Goal: Transaction & Acquisition: Purchase product/service

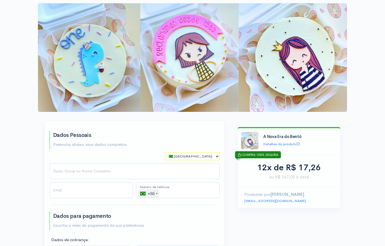
click at [217, 160] on select "🇧🇷 [GEOGRAPHIC_DATA] 🇵🇹 [GEOGRAPHIC_DATA] 🇺🇸 [GEOGRAPHIC_DATA] 🇦🇷 [GEOGRAPHIC_D…" at bounding box center [192, 157] width 55 height 8
select select "PT"
click at [165, 160] on select "🇧🇷 [GEOGRAPHIC_DATA] 🇵🇹 [GEOGRAPHIC_DATA] 🇺🇸 [GEOGRAPHIC_DATA] 🇦🇷 [GEOGRAPHIC_D…" at bounding box center [192, 157] width 55 height 8
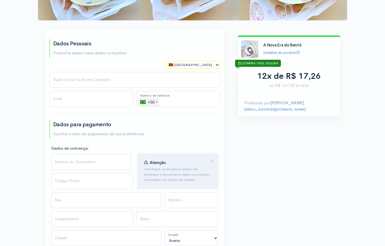
scroll to position [109, 0]
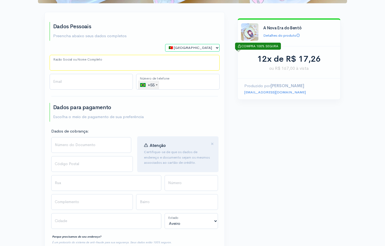
click at [70, 71] on input "Razão Social ou Nome Completo" at bounding box center [135, 63] width 170 height 16
click at [70, 71] on input "Maria barbosa" at bounding box center [135, 63] width 170 height 16
type input "Maria Barbosa"
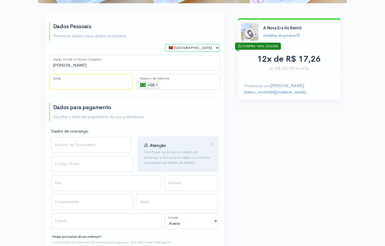
click at [77, 90] on input "Email" at bounding box center [92, 82] width 84 height 16
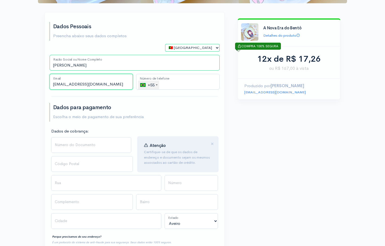
type input "mariazzinha@gmail.com"
click at [157, 89] on div "+55" at bounding box center [149, 85] width 19 height 9
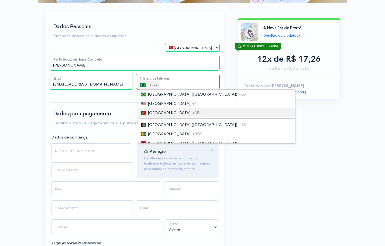
click at [154, 115] on span "[GEOGRAPHIC_DATA]" at bounding box center [169, 112] width 43 height 5
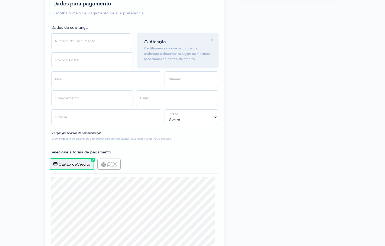
scroll to position [217, 0]
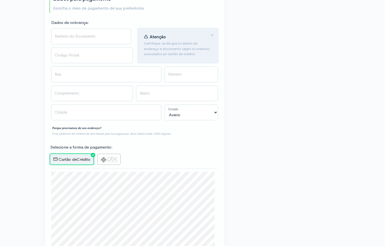
type input "(96) 2913-060"
click at [98, 44] on input "Número do Documento" at bounding box center [91, 37] width 80 height 16
type input "06627750"
click at [75, 63] on input "Código Postal" at bounding box center [92, 56] width 82 height 16
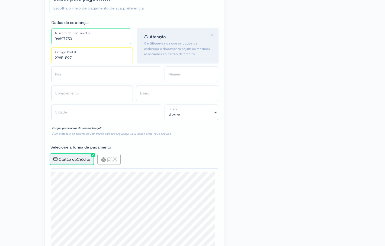
type input "2985-597"
click at [68, 82] on input "Rua" at bounding box center [106, 75] width 110 height 16
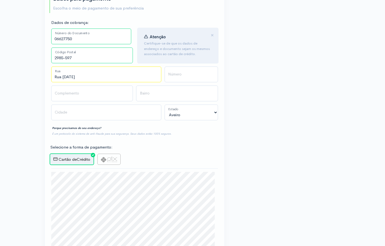
type input "Rua 1 de Maio"
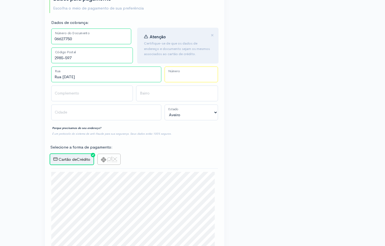
click at [178, 82] on input "Número" at bounding box center [191, 75] width 53 height 16
type input "5"
drag, startPoint x: 64, startPoint y: 141, endPoint x: 100, endPoint y: 137, distance: 36.8
click at [64, 101] on input "Complemento" at bounding box center [92, 94] width 82 height 16
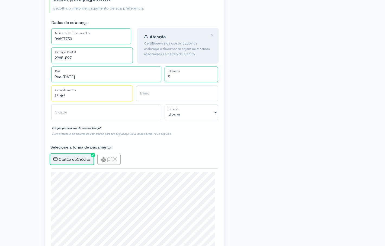
type input "1º dtº"
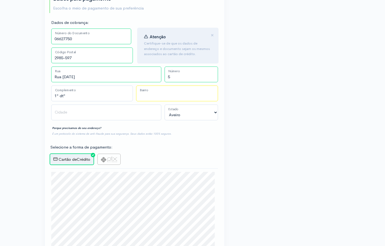
click at [162, 101] on input "Bairro" at bounding box center [177, 94] width 82 height 16
type input "Cruz de Pau"
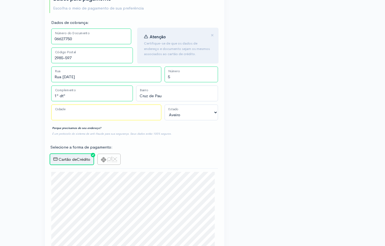
click at [82, 120] on input "Cidade" at bounding box center [106, 113] width 110 height 16
type input "Amora"
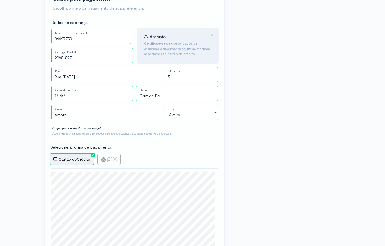
click at [214, 120] on select "Aveiro Beja Braga Bragança Castelo Branco Coimbra Évora Faro Guarda Leiria Lisb…" at bounding box center [191, 113] width 53 height 16
select select "[GEOGRAPHIC_DATA]"
click at [165, 120] on select "Aveiro Beja Braga Bragança Castelo Branco Coimbra Évora Faro Guarda Leiria Lisb…" at bounding box center [191, 113] width 53 height 16
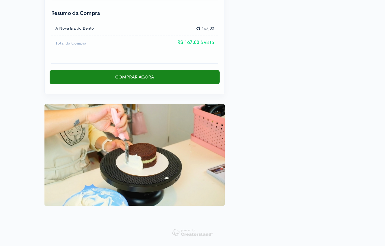
scroll to position [1031, 0]
checkbox input "true"
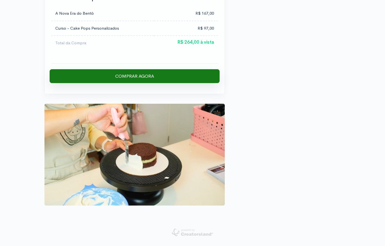
click at [119, 69] on input "Comprar Agora" at bounding box center [135, 76] width 170 height 14
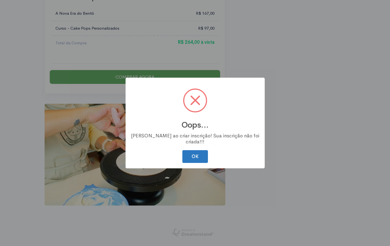
click at [203, 163] on button "OK" at bounding box center [195, 156] width 26 height 13
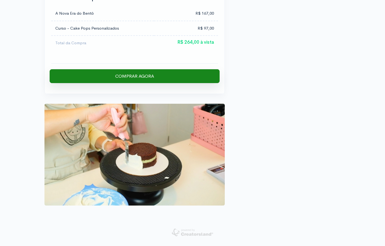
scroll to position [1189, 0]
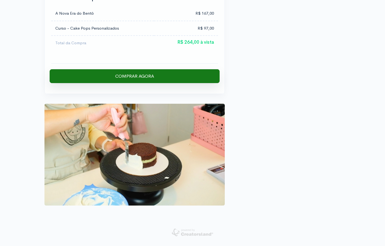
click at [143, 83] on input "Comprar Agora" at bounding box center [135, 76] width 170 height 14
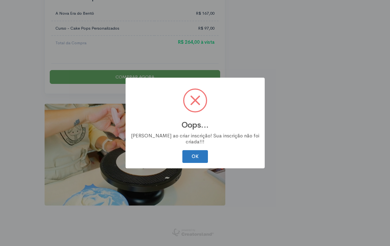
click at [197, 162] on button "OK" at bounding box center [195, 156] width 26 height 13
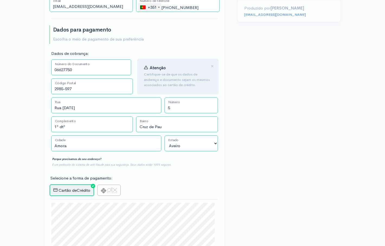
scroll to position [184, 0]
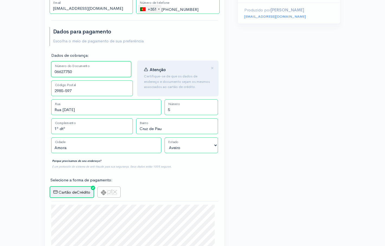
click at [59, 77] on input "06627750" at bounding box center [91, 69] width 80 height 16
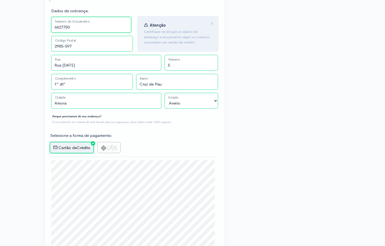
scroll to position [239, 0]
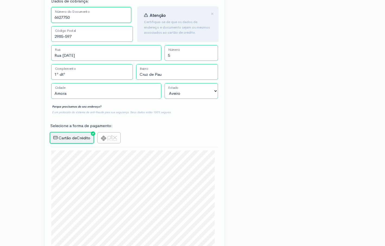
type input "6627750"
click at [64, 42] on input "2985-597" at bounding box center [92, 34] width 82 height 16
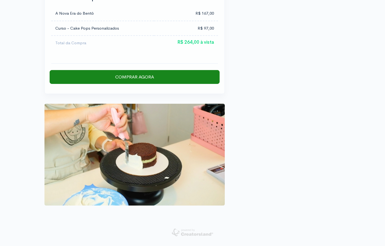
scroll to position [1189, 0]
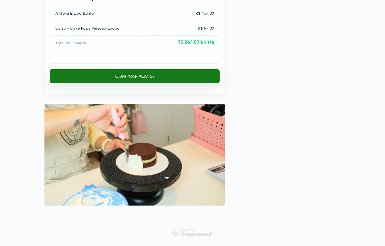
type input "2845-597"
click at [132, 83] on input "Comprar Agora" at bounding box center [135, 76] width 170 height 14
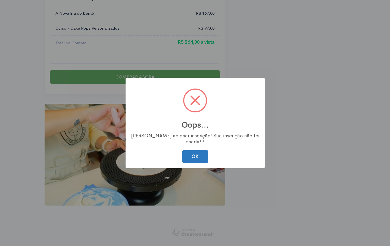
click at [193, 162] on button "OK" at bounding box center [195, 156] width 26 height 13
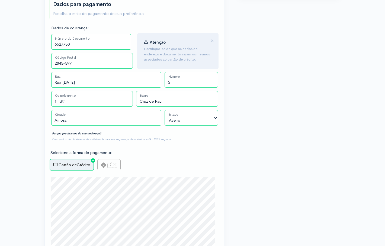
scroll to position [211, 0]
click at [58, 50] on input "6627750" at bounding box center [91, 42] width 80 height 16
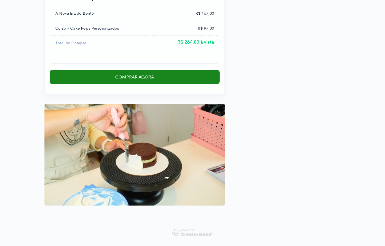
scroll to position [1162, 0]
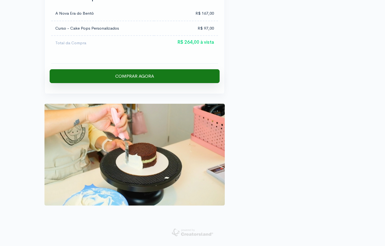
type input "06627750"
click at [140, 83] on input "Comprar Agora" at bounding box center [135, 76] width 170 height 14
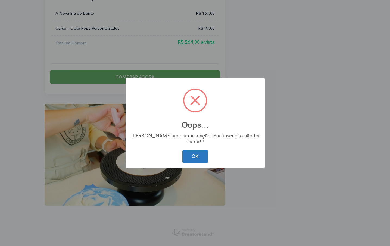
click at [197, 163] on button "OK" at bounding box center [195, 156] width 26 height 13
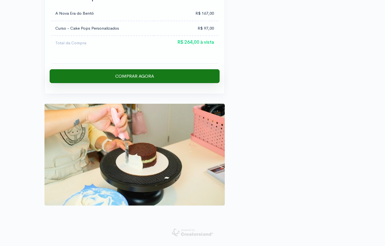
click at [167, 83] on input "Comprar Agora" at bounding box center [135, 76] width 170 height 14
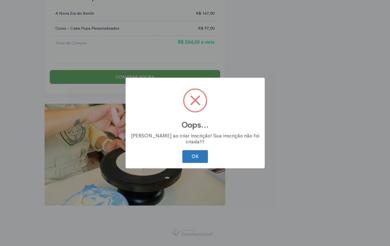
click at [194, 160] on button "OK" at bounding box center [195, 156] width 26 height 13
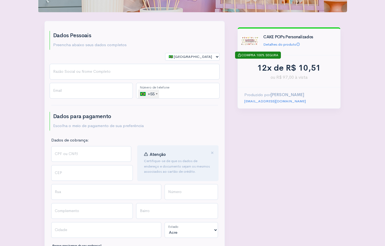
scroll to position [109, 0]
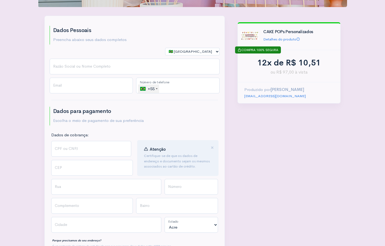
scroll to position [109, 0]
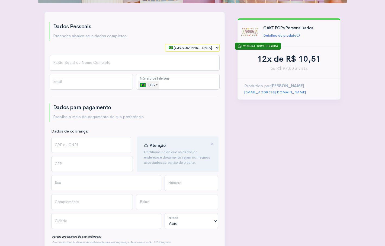
click at [216, 52] on select "🇧🇷 [GEOGRAPHIC_DATA] 🇵🇹 [GEOGRAPHIC_DATA] 🇺🇸 [GEOGRAPHIC_DATA] 🇦🇷 [GEOGRAPHIC_D…" at bounding box center [192, 48] width 55 height 8
select select "PT"
click at [165, 52] on select "🇧🇷 [GEOGRAPHIC_DATA] 🇵🇹 [GEOGRAPHIC_DATA] 🇺🇸 [GEOGRAPHIC_DATA] 🇦🇷 [GEOGRAPHIC_D…" at bounding box center [192, 48] width 55 height 8
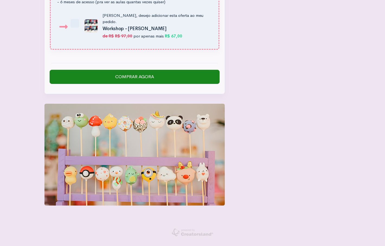
scroll to position [1208, 0]
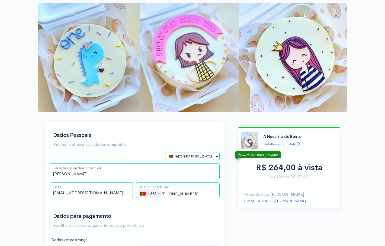
select select "PT"
select select "[GEOGRAPHIC_DATA]"
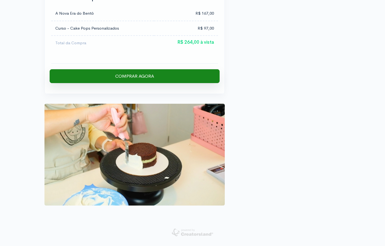
scroll to position [1189, 0]
